Goal: Find specific fact: Find specific fact

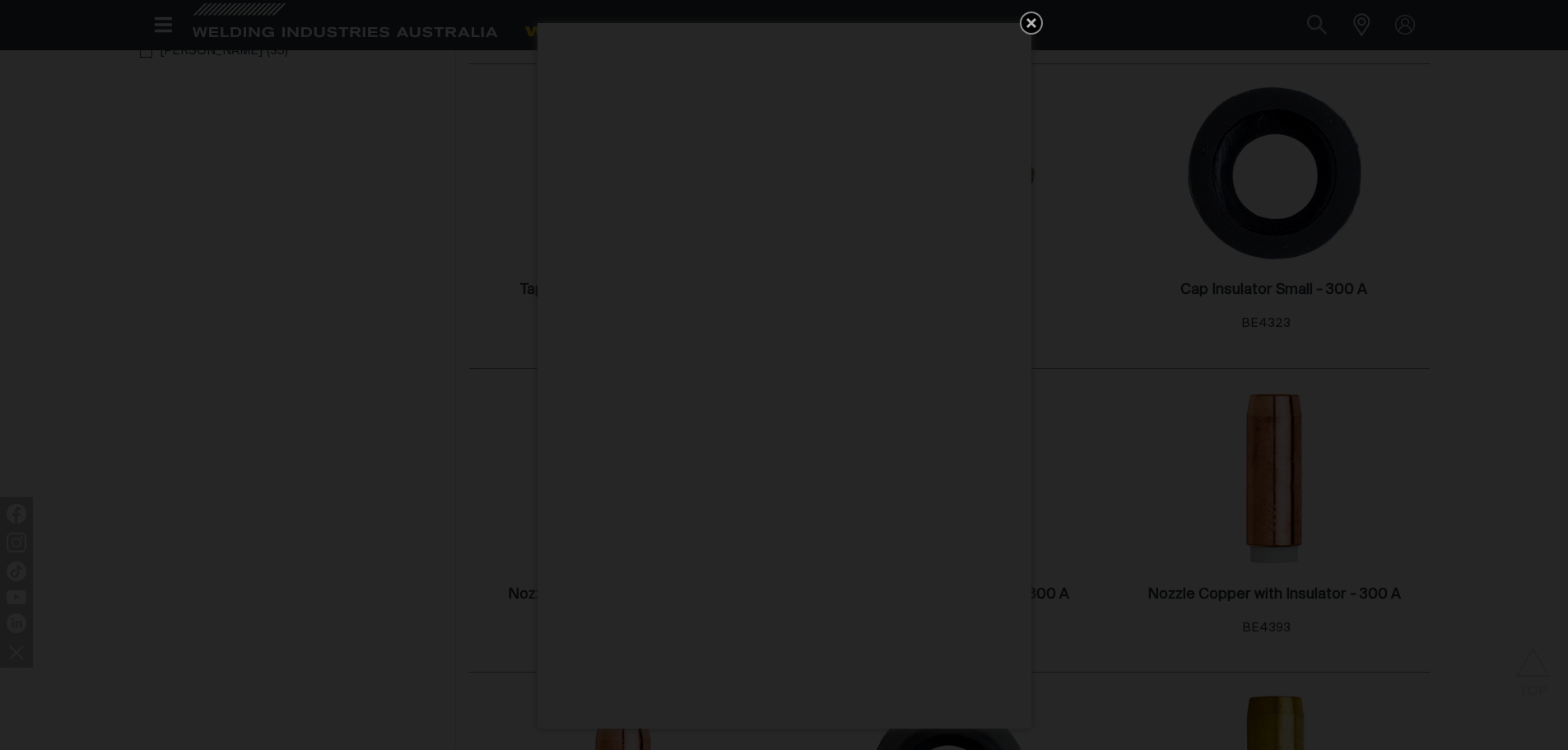
drag, startPoint x: 1026, startPoint y: 26, endPoint x: 1014, endPoint y: 39, distance: 17.7
click at [1026, 28] on icon "Get 5 WIA Welding Guides Free!" at bounding box center [1031, 23] width 20 height 20
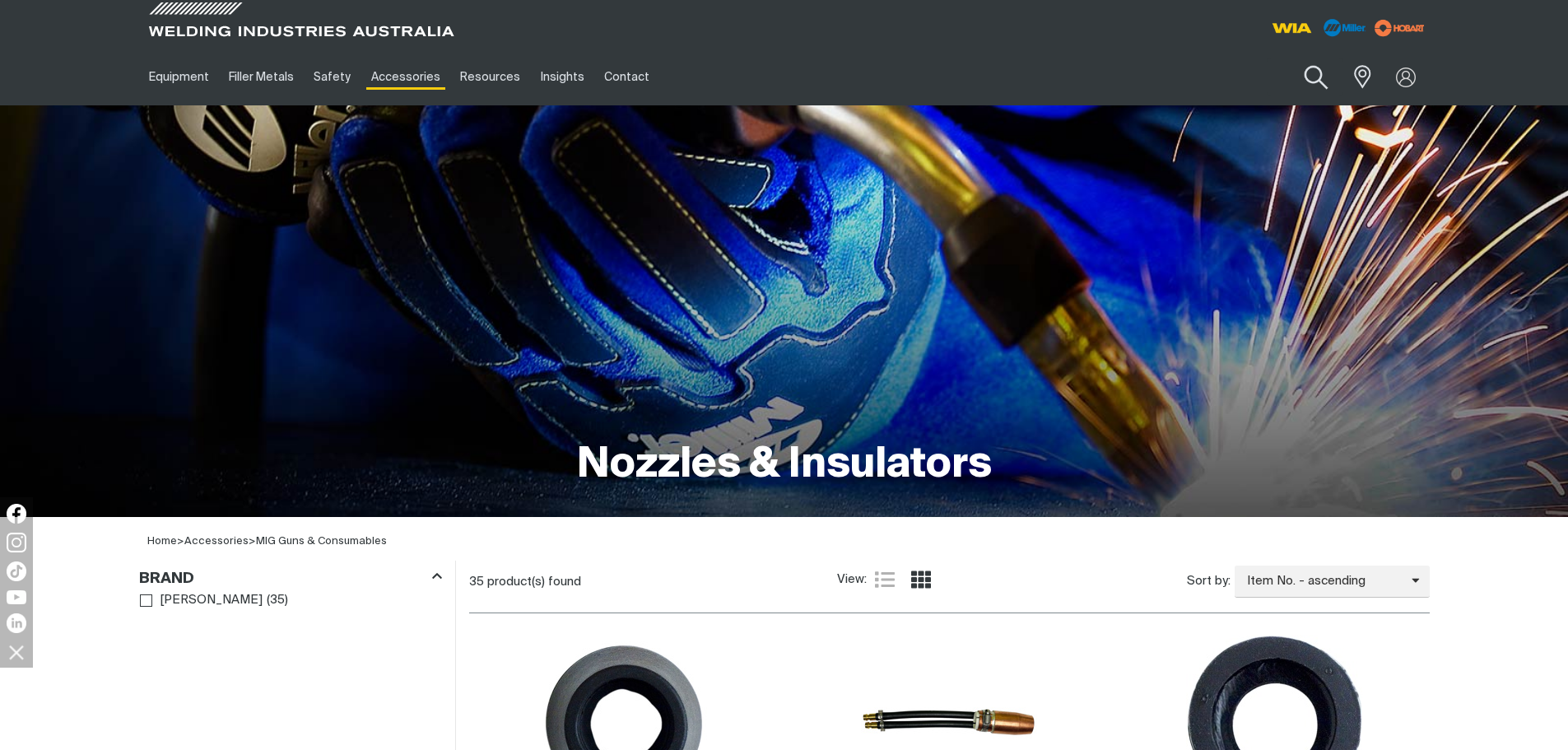
click at [1326, 74] on button "Search products" at bounding box center [1315, 77] width 66 height 47
click at [1282, 54] on button "Search products" at bounding box center [1315, 77] width 66 height 47
click at [1326, 76] on button "Search products" at bounding box center [1315, 77] width 66 height 47
click at [1246, 79] on input "Search" at bounding box center [1216, 77] width 254 height 38
click at [1288, 58] on button "Search products" at bounding box center [1316, 77] width 56 height 38
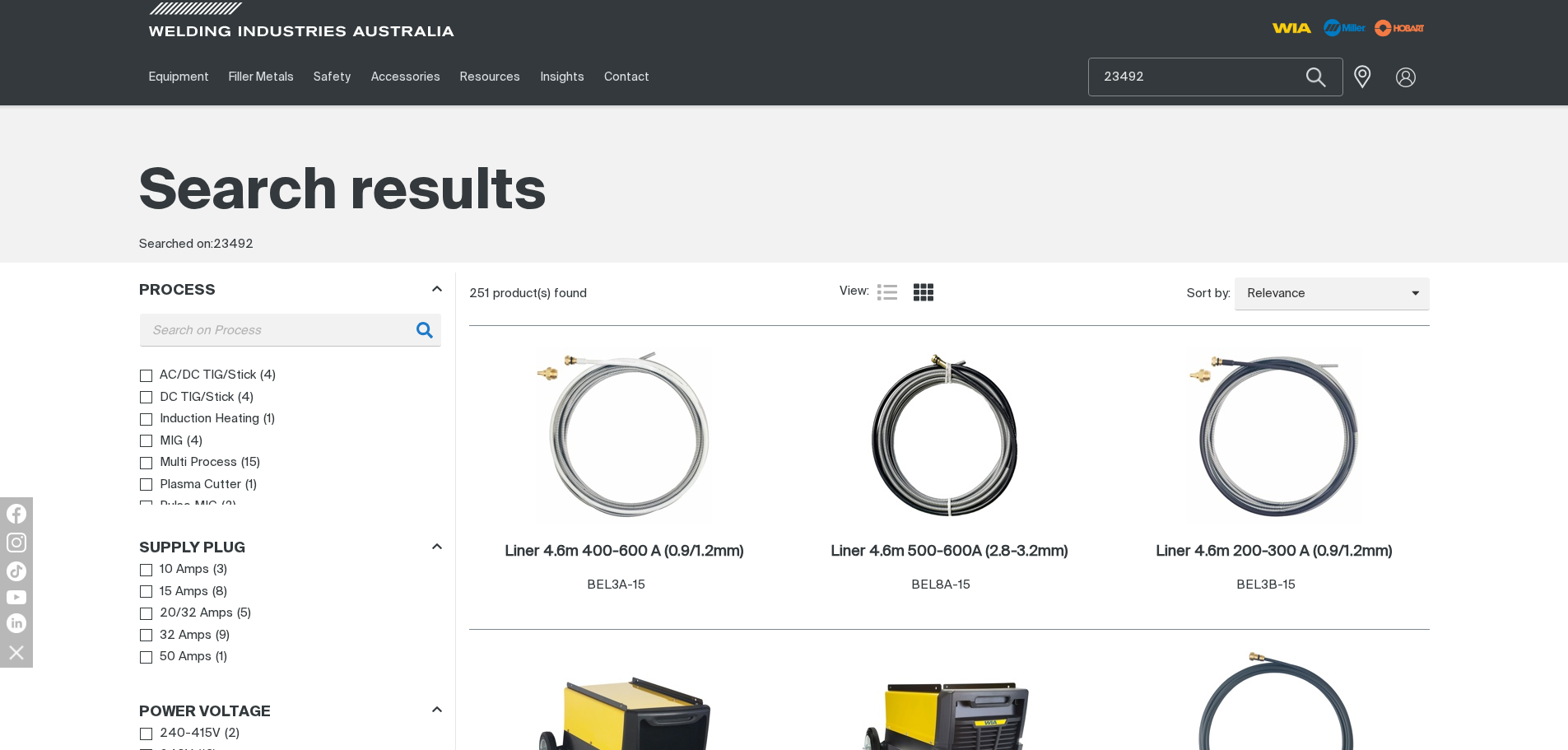
drag, startPoint x: 1220, startPoint y: 66, endPoint x: 719, endPoint y: 146, distance: 507.3
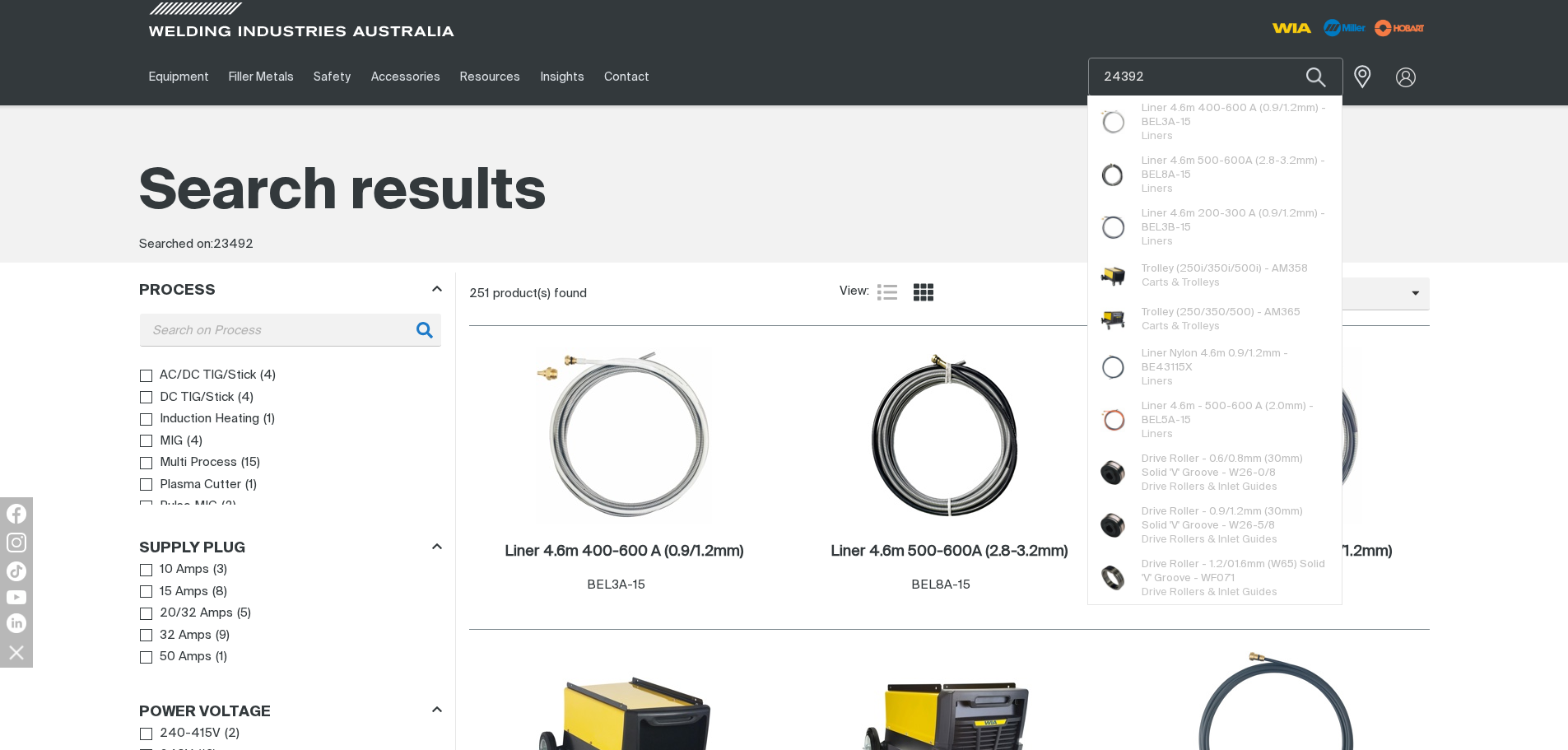
type input "24392"
click at [1288, 58] on button "Search products" at bounding box center [1316, 77] width 56 height 38
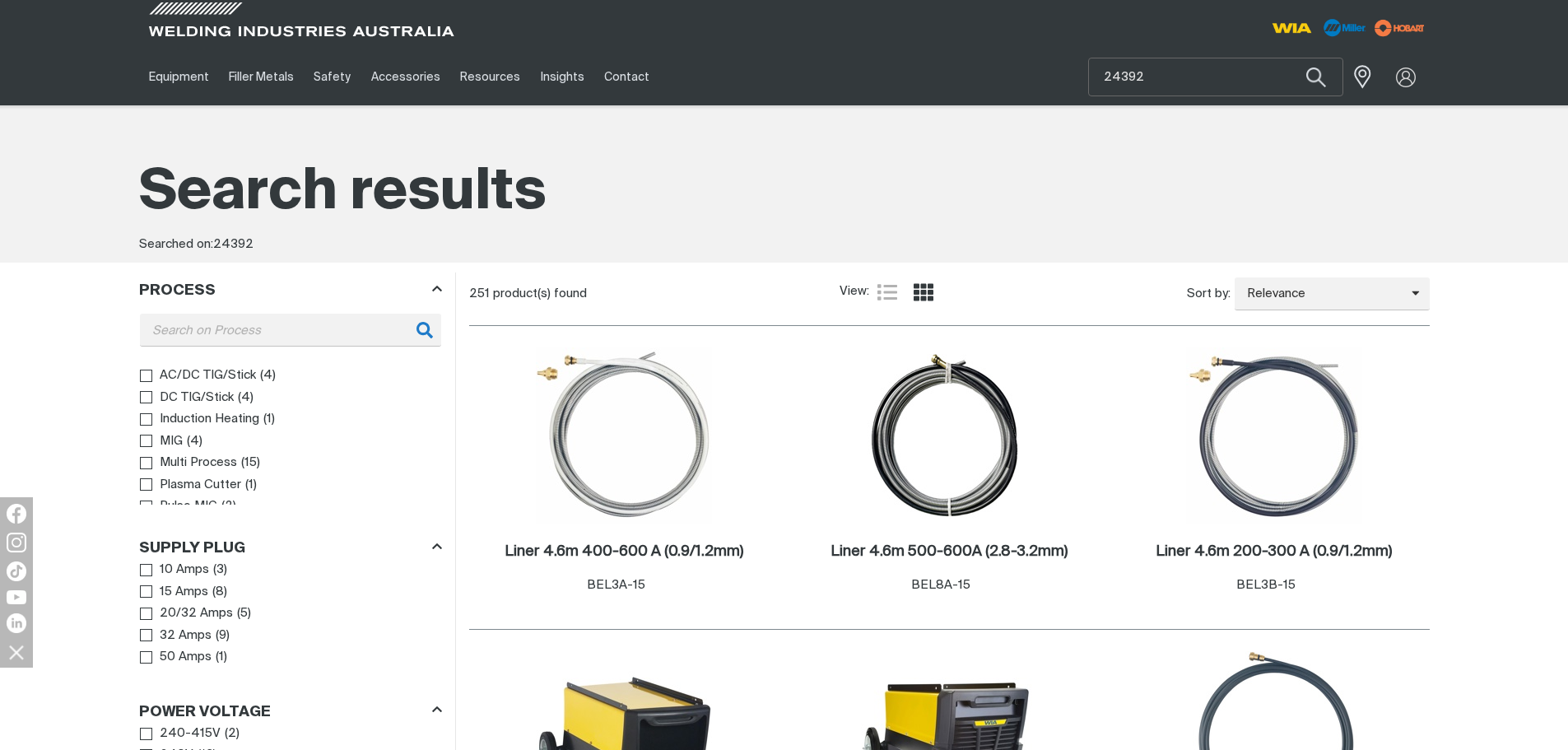
scroll to position [274, 0]
